Goal: Task Accomplishment & Management: Manage account settings

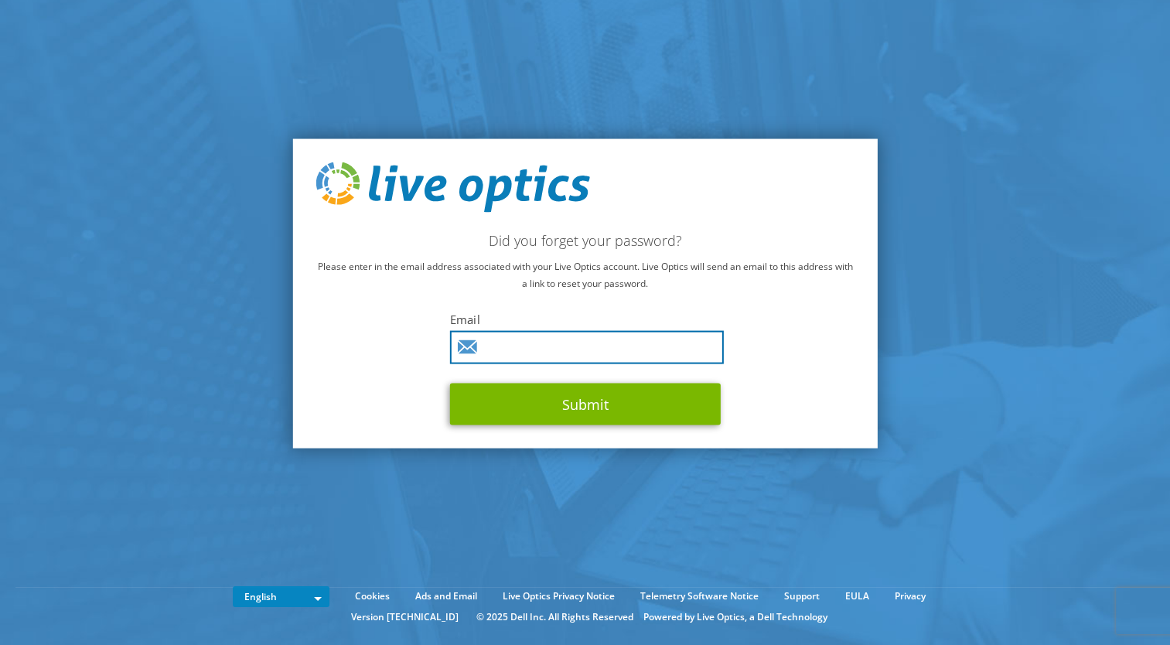
click at [522, 354] on input "text" at bounding box center [587, 347] width 274 height 33
type input "[PERSON_NAME][EMAIL_ADDRESS][PERSON_NAME][DOMAIN_NAME]"
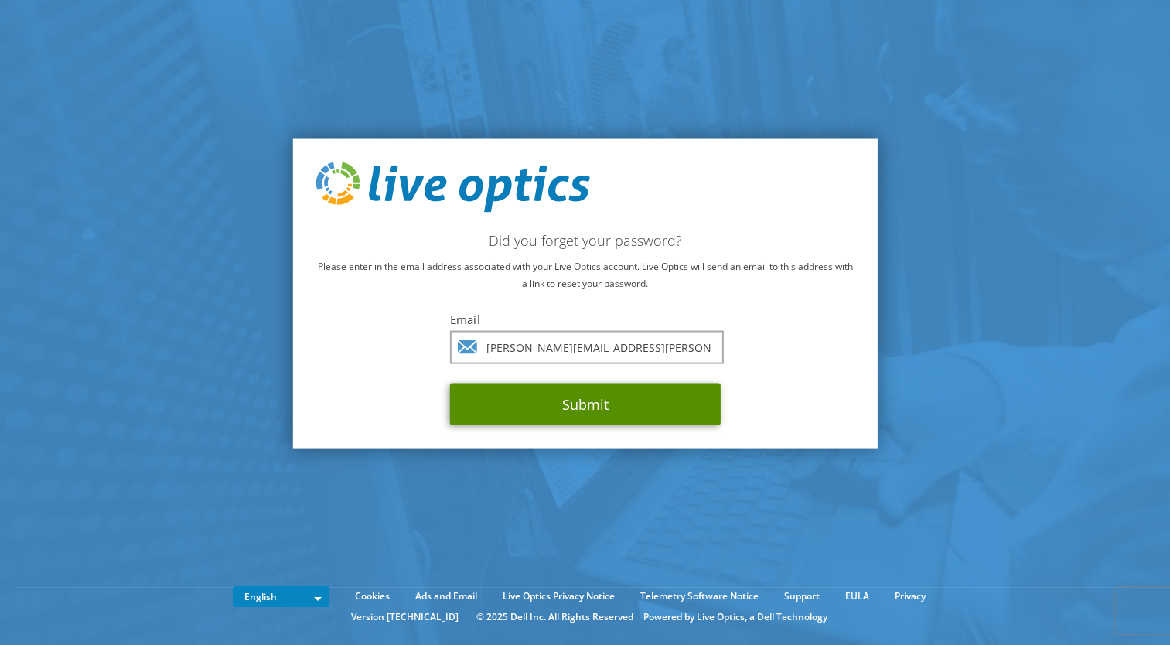
click at [575, 401] on button "Submit" at bounding box center [585, 405] width 271 height 42
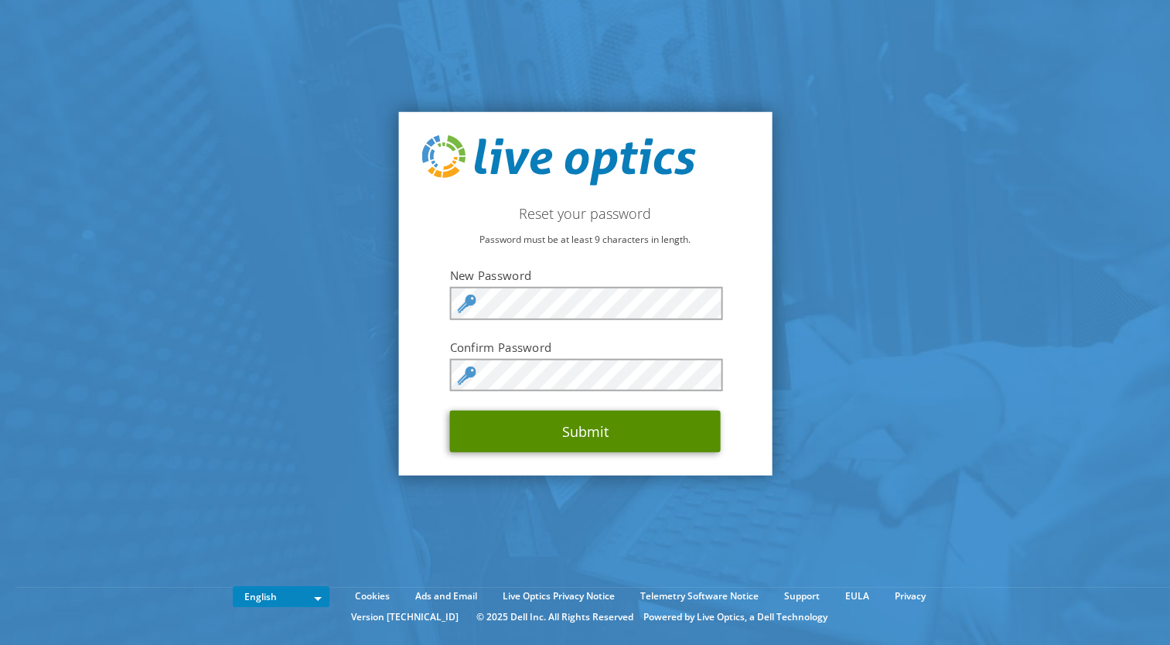
click at [609, 421] on button "Submit" at bounding box center [585, 432] width 271 height 42
